Goal: Transaction & Acquisition: Subscribe to service/newsletter

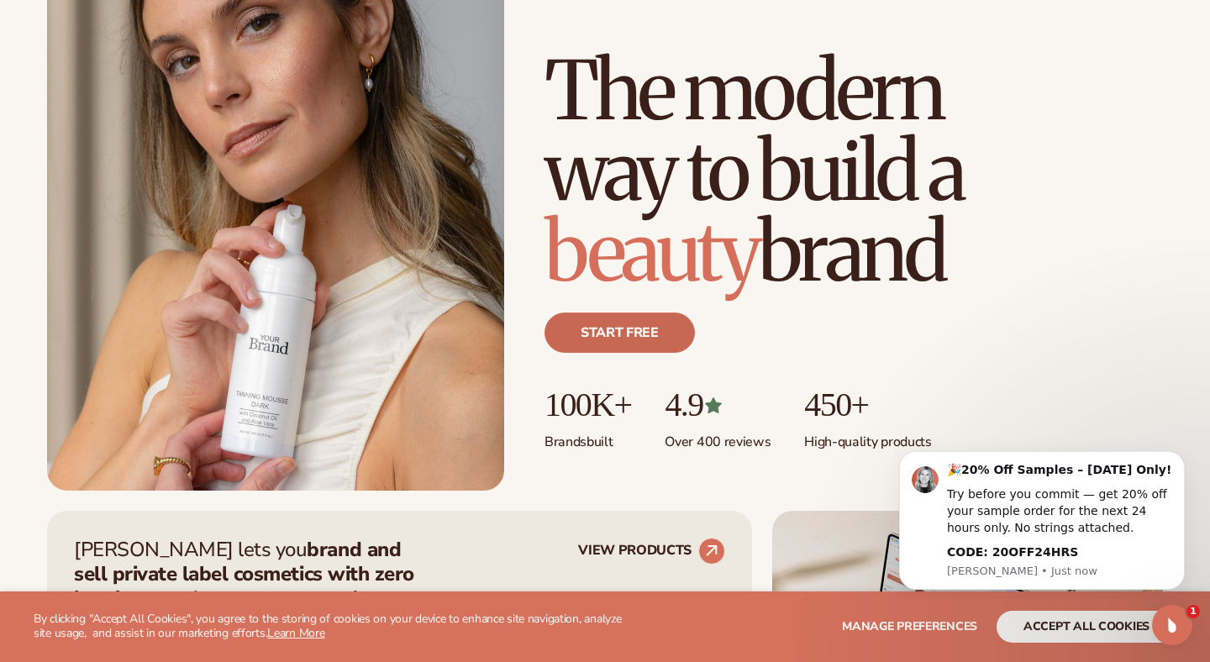
scroll to position [188, 0]
click at [634, 338] on link "Start free" at bounding box center [620, 332] width 150 height 40
